Goal: Obtain resource: Download file/media

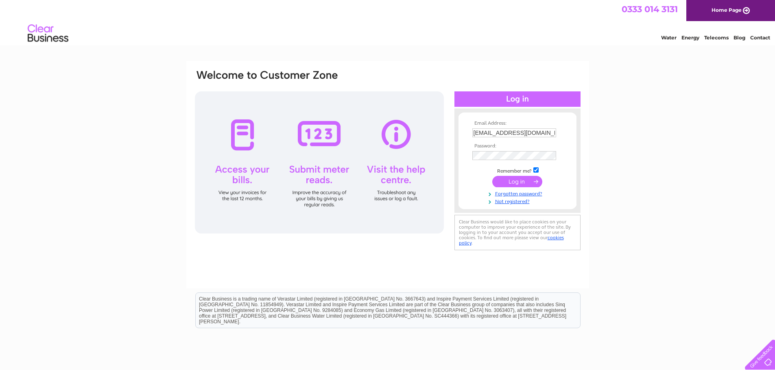
scroll to position [0, 15]
click at [530, 180] on input "submit" at bounding box center [517, 181] width 50 height 11
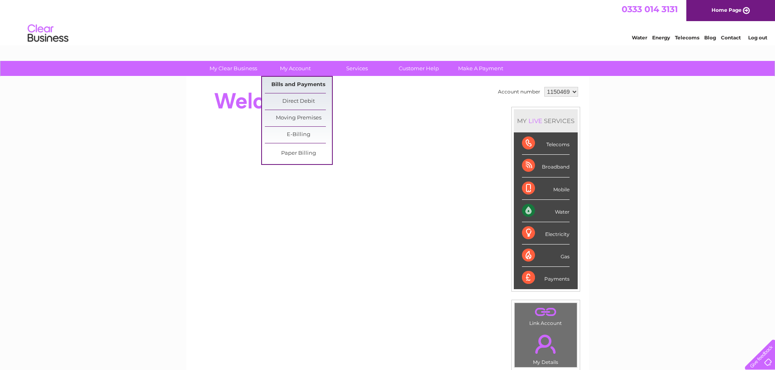
click at [287, 86] on link "Bills and Payments" at bounding box center [298, 85] width 67 height 16
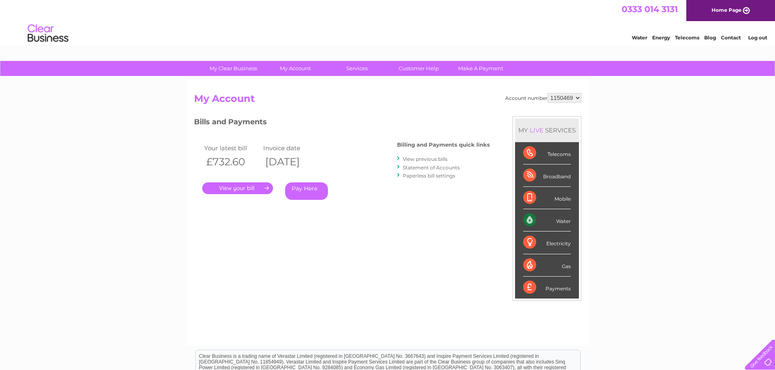
click at [248, 187] on link "." at bounding box center [237, 189] width 71 height 12
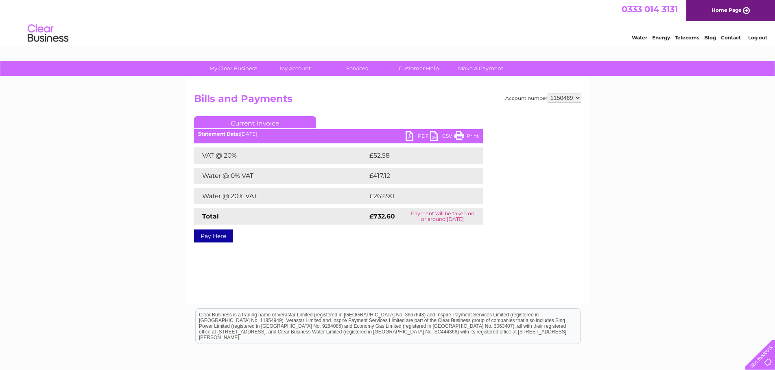
click at [420, 134] on link "PDF" at bounding box center [417, 137] width 24 height 12
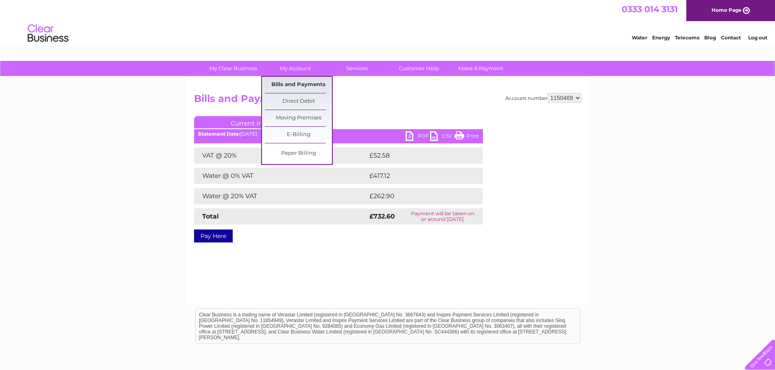
click at [289, 83] on link "Bills and Payments" at bounding box center [298, 85] width 67 height 16
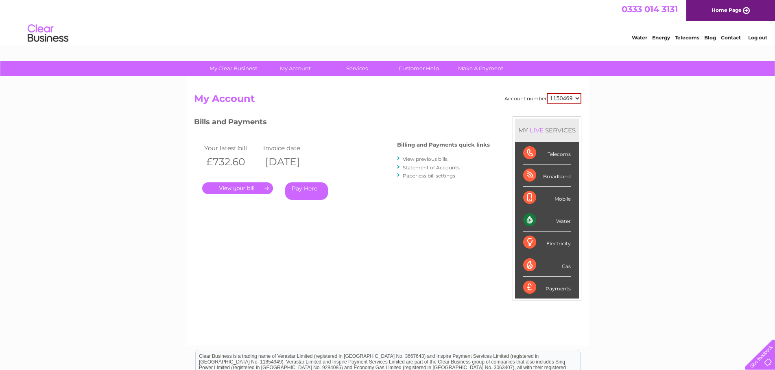
click at [425, 159] on link "View previous bills" at bounding box center [425, 159] width 45 height 6
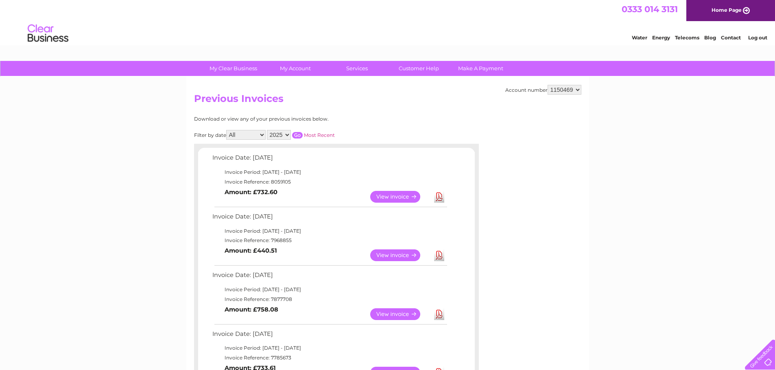
click at [438, 257] on link "Download" at bounding box center [439, 256] width 10 height 12
click at [439, 198] on link "Download" at bounding box center [439, 197] width 10 height 12
click at [437, 254] on link "Download" at bounding box center [439, 256] width 10 height 12
